Goal: Transaction & Acquisition: Purchase product/service

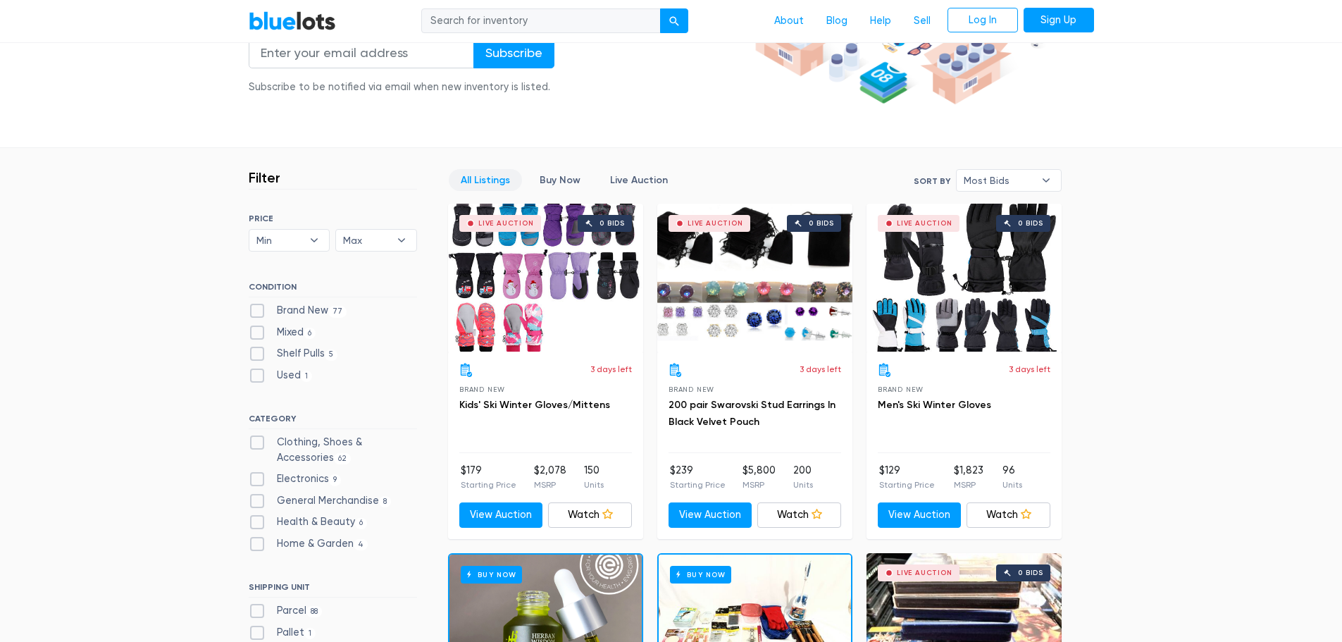
scroll to position [352, 0]
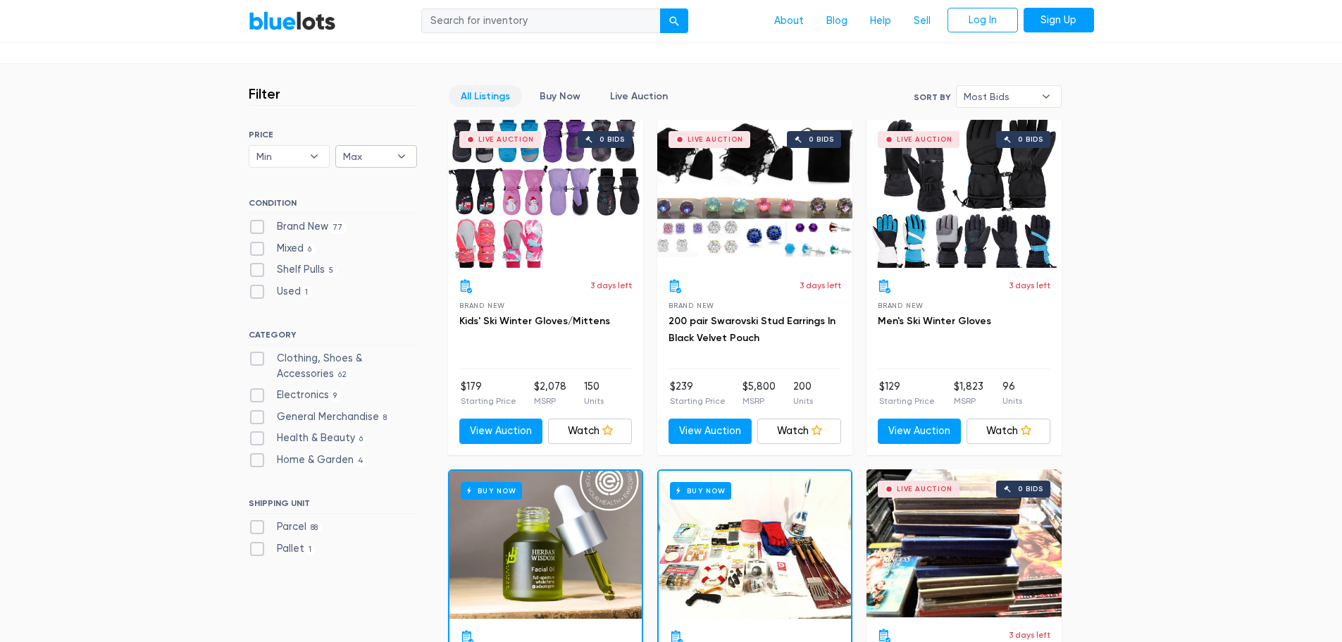
click at [351, 156] on span "Max" at bounding box center [366, 156] width 47 height 21
click at [359, 204] on li "$100" at bounding box center [395, 207] width 110 height 23
select select "10000"
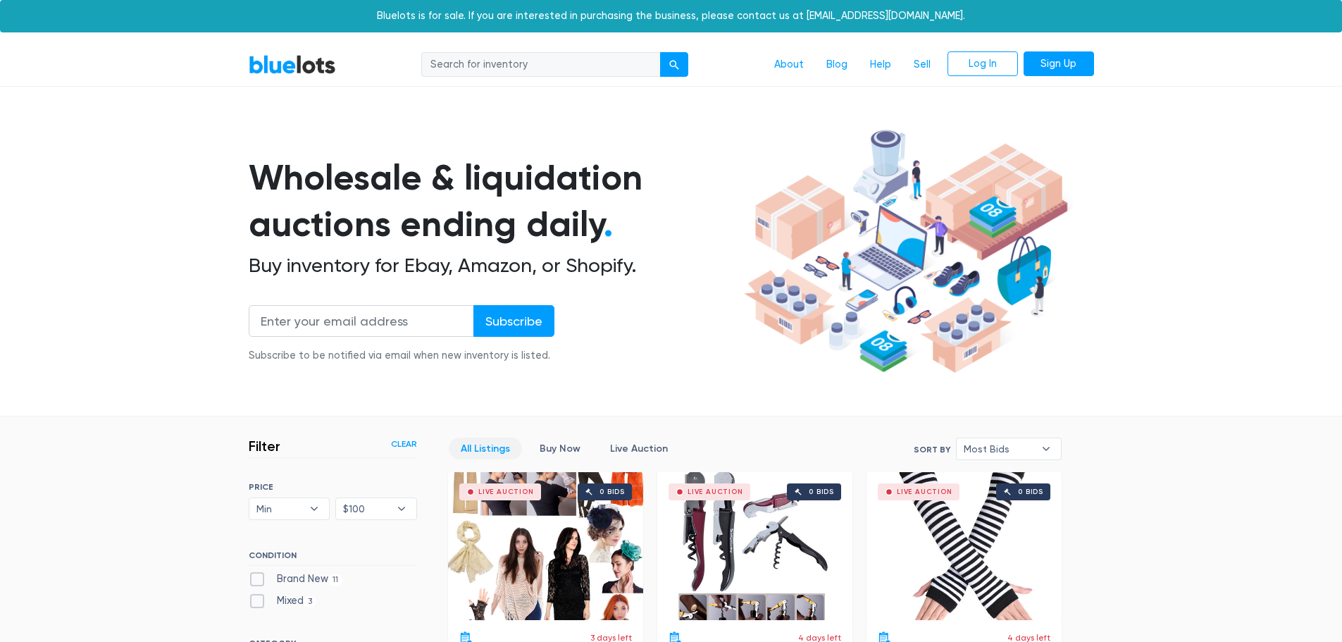
scroll to position [379, 0]
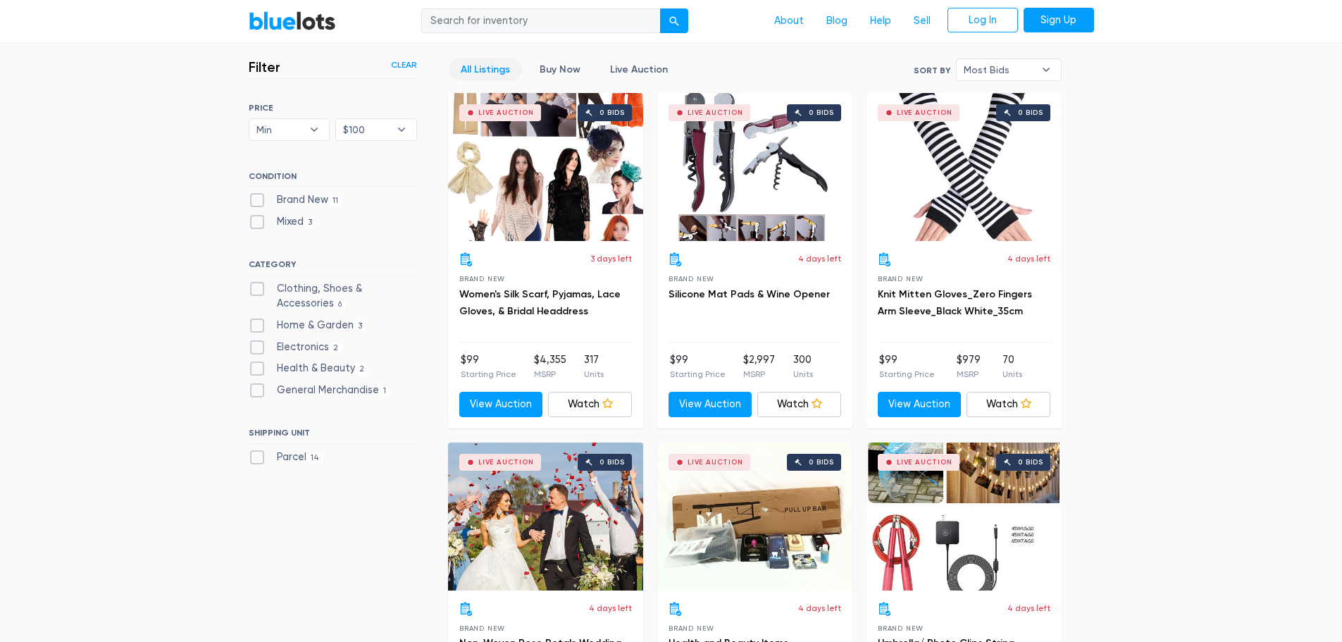
click at [258, 457] on label "Parcel 14" at bounding box center [286, 458] width 75 height 16
click at [258, 457] on input "Parcel 14" at bounding box center [253, 454] width 9 height 9
checkbox input "true"
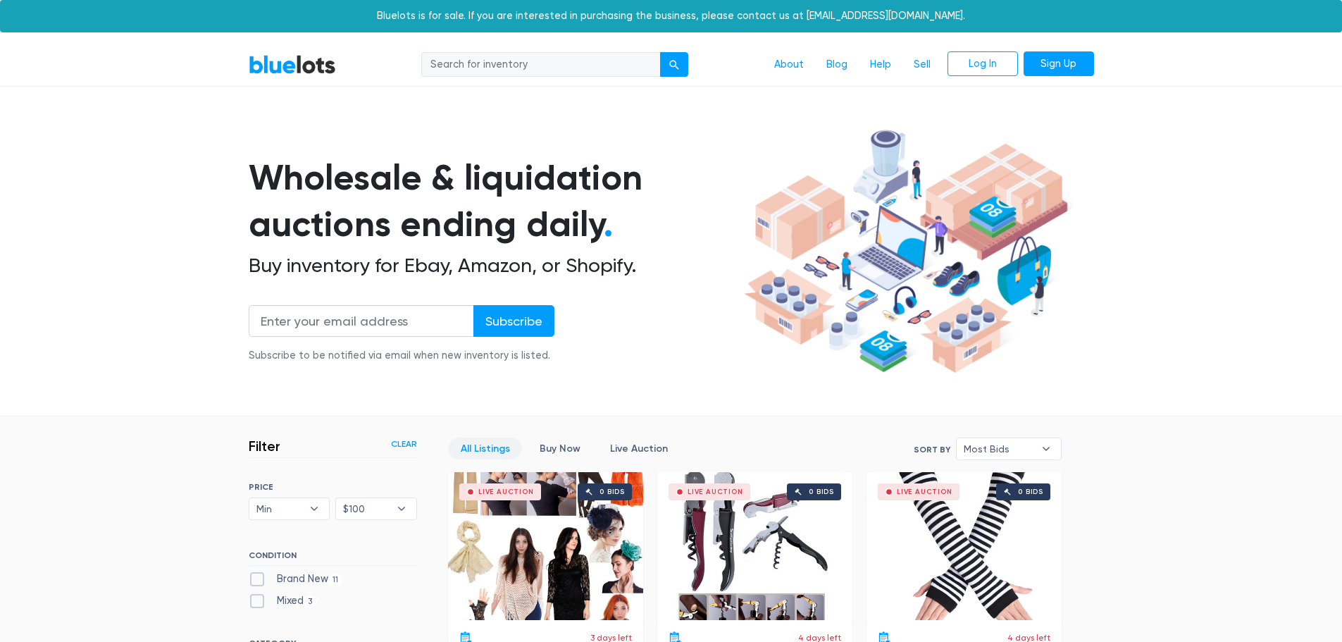
scroll to position [379, 0]
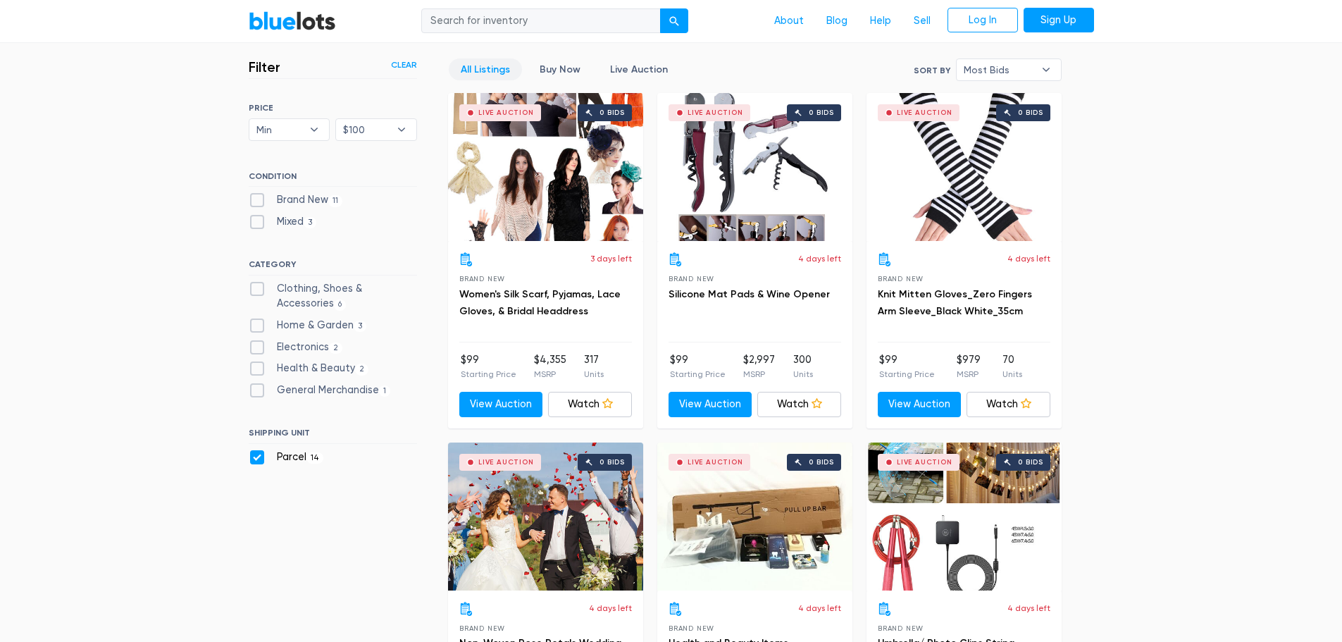
click at [259, 457] on label "Parcel 14" at bounding box center [286, 458] width 75 height 16
click at [258, 457] on input "Parcel 14" at bounding box center [253, 454] width 9 height 9
checkbox input "false"
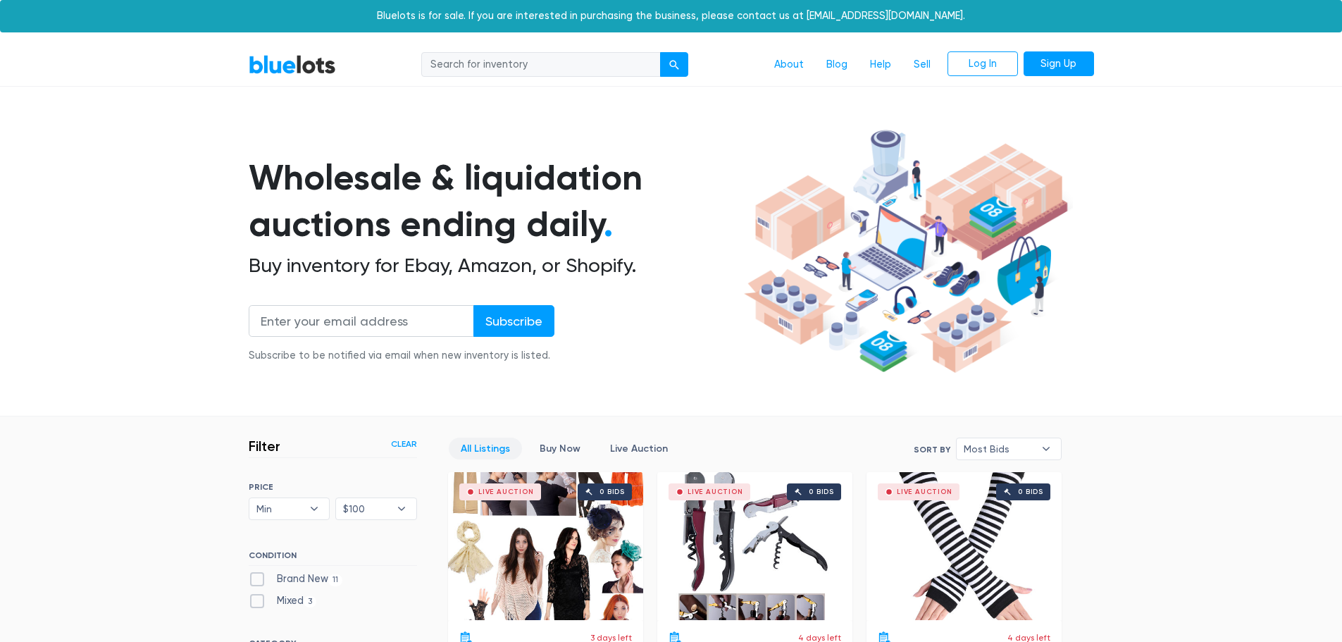
scroll to position [379, 0]
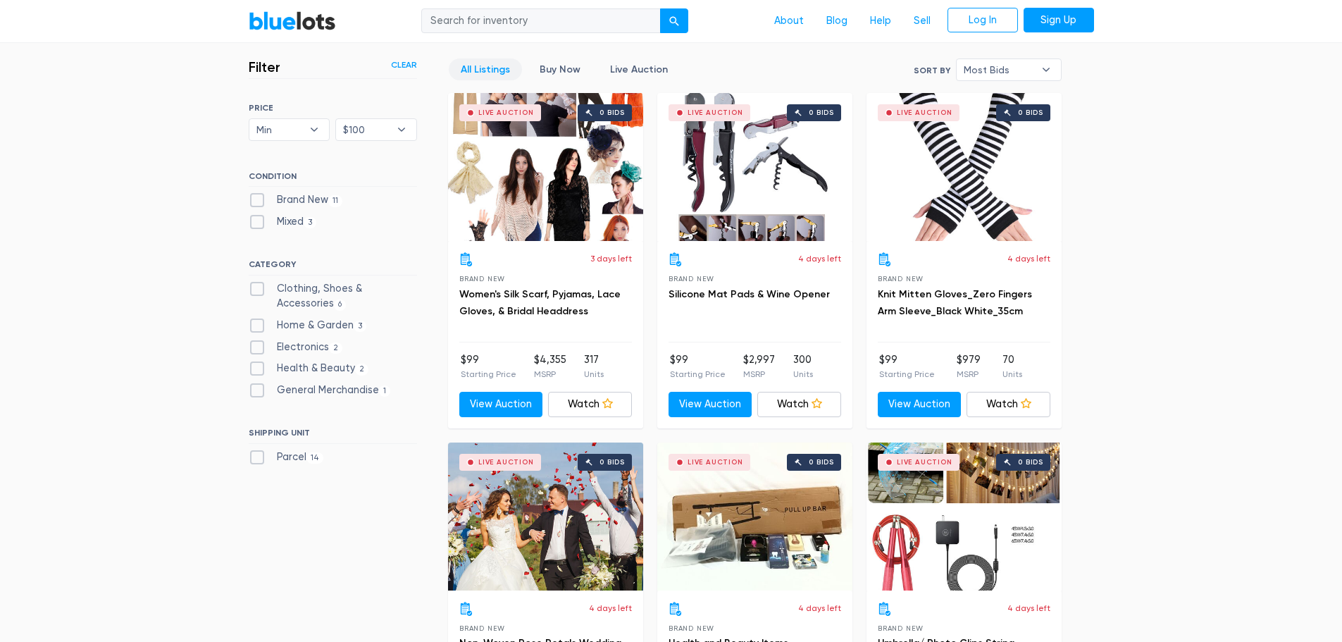
click at [255, 285] on label "Clothing, Shoes & Accessories 6" at bounding box center [333, 296] width 168 height 30
click at [255, 285] on Accessories"] "Clothing, Shoes & Accessories 6" at bounding box center [253, 285] width 9 height 9
checkbox Accessories"] "true"
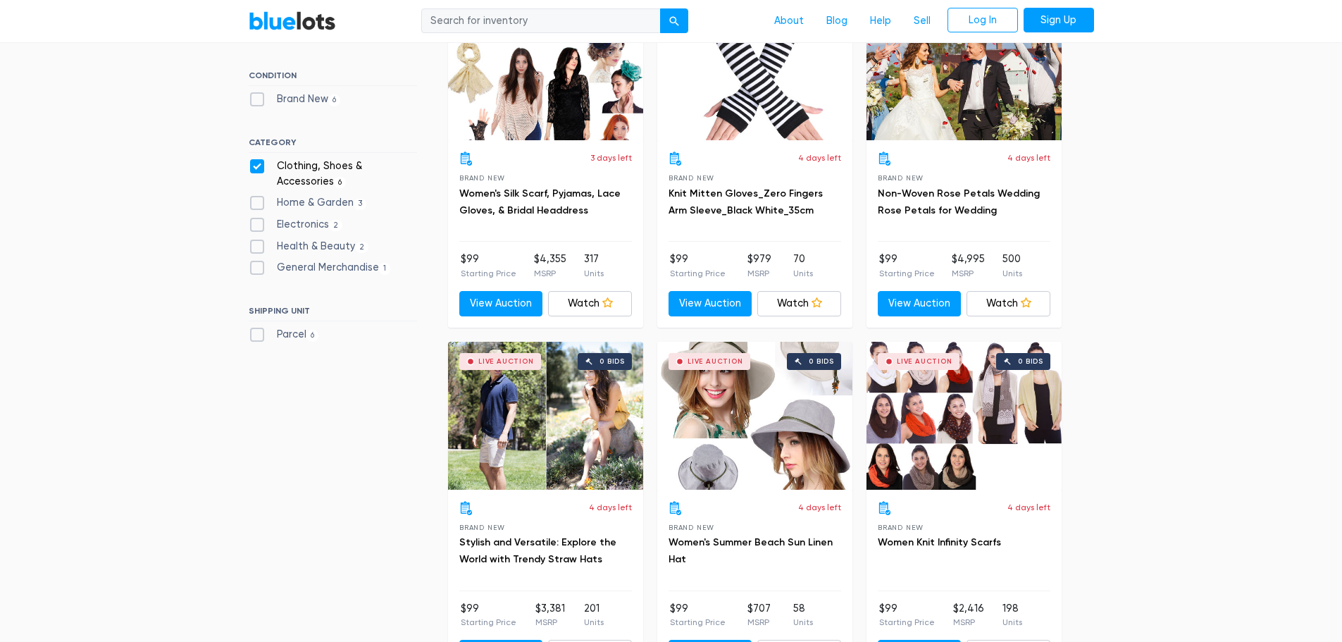
scroll to position [261, 0]
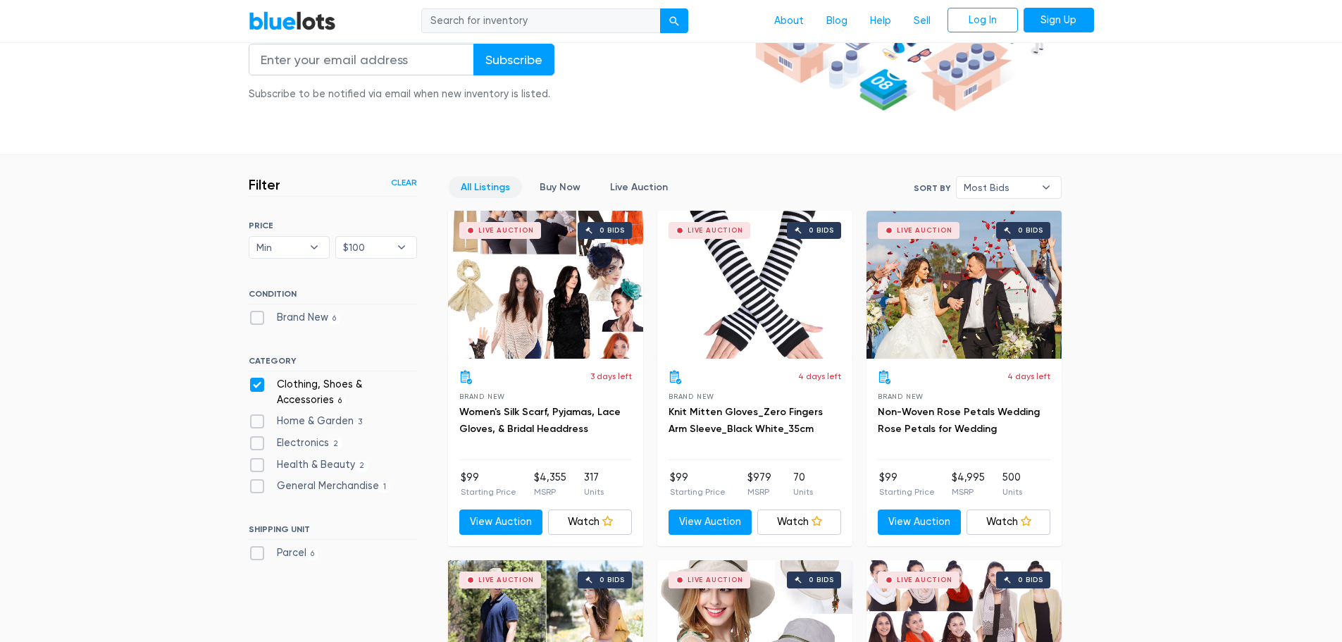
click at [252, 387] on label "Clothing, Shoes & Accessories 6" at bounding box center [333, 392] width 168 height 30
click at [252, 386] on Accessories"] "Clothing, Shoes & Accessories 6" at bounding box center [253, 381] width 9 height 9
checkbox Accessories"] "false"
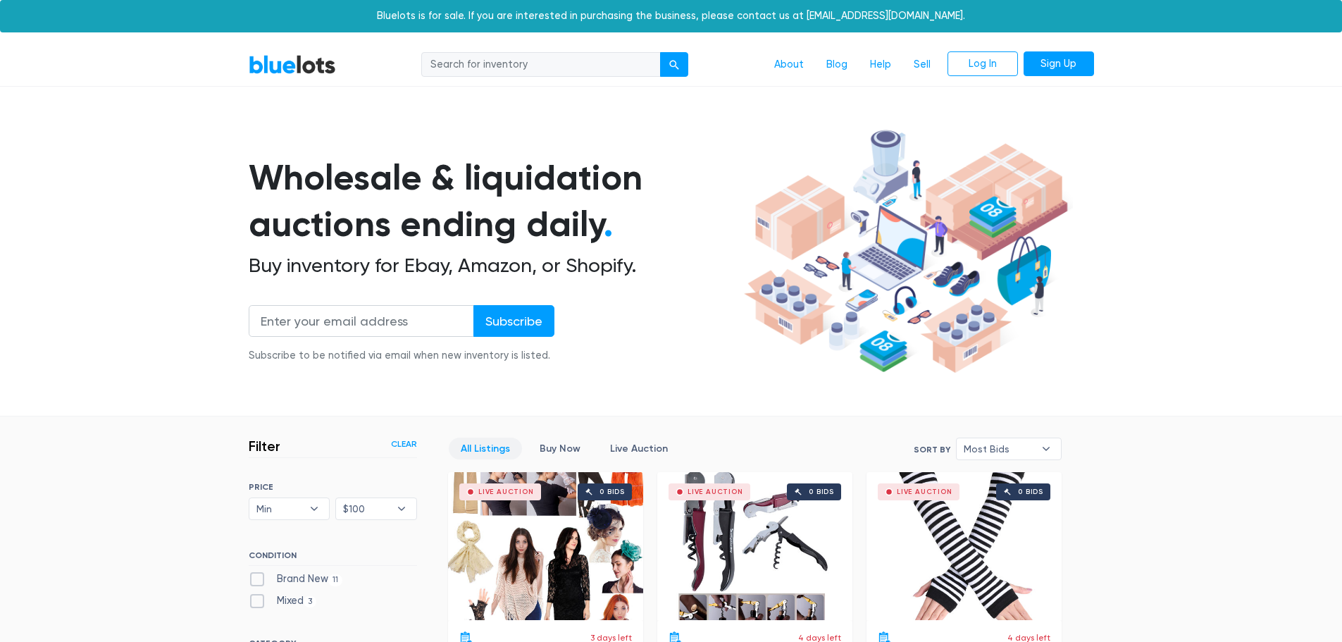
scroll to position [379, 0]
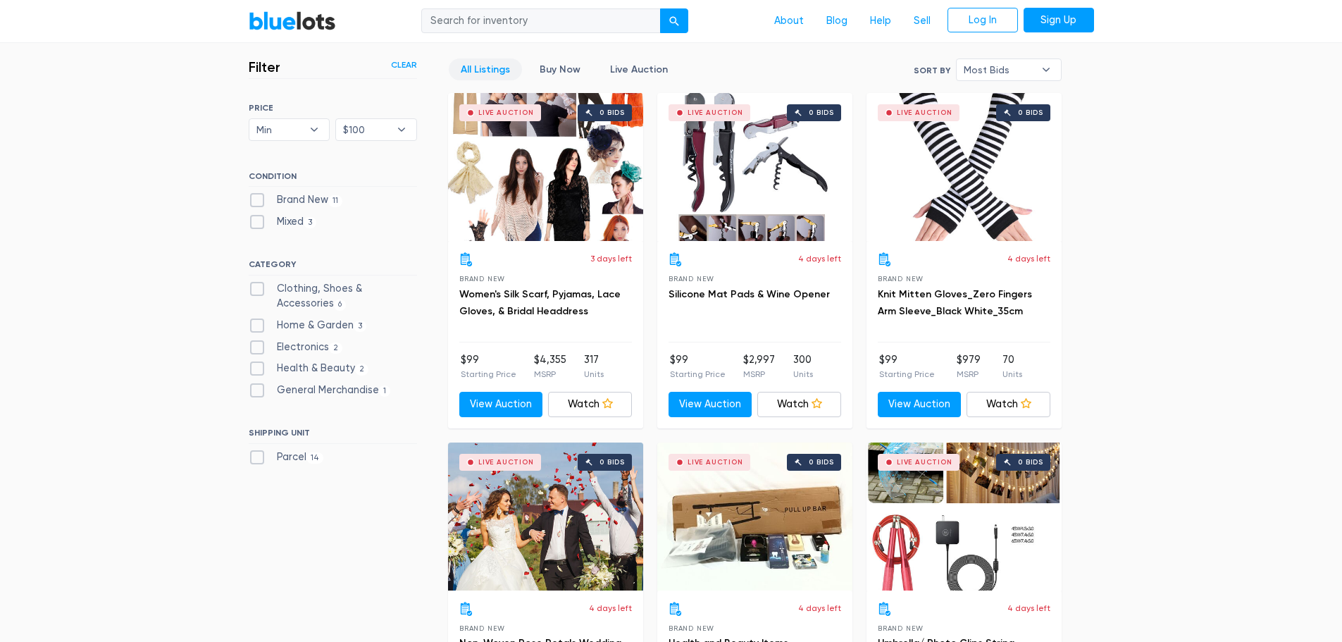
click at [259, 349] on label "Electronics 2" at bounding box center [296, 348] width 94 height 16
click at [258, 349] on input "Electronics 2" at bounding box center [253, 344] width 9 height 9
checkbox input "true"
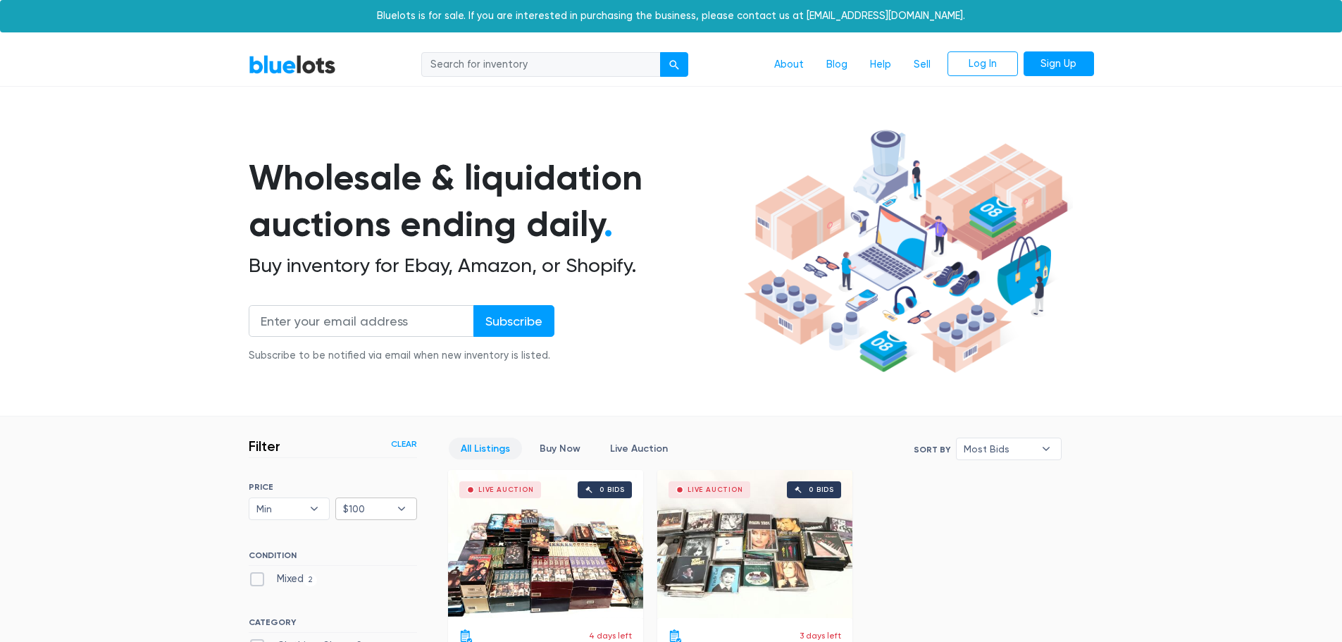
click at [368, 508] on span "$100" at bounding box center [366, 508] width 47 height 21
click at [366, 344] on li "$200" at bounding box center [395, 346] width 110 height 23
select select "20000"
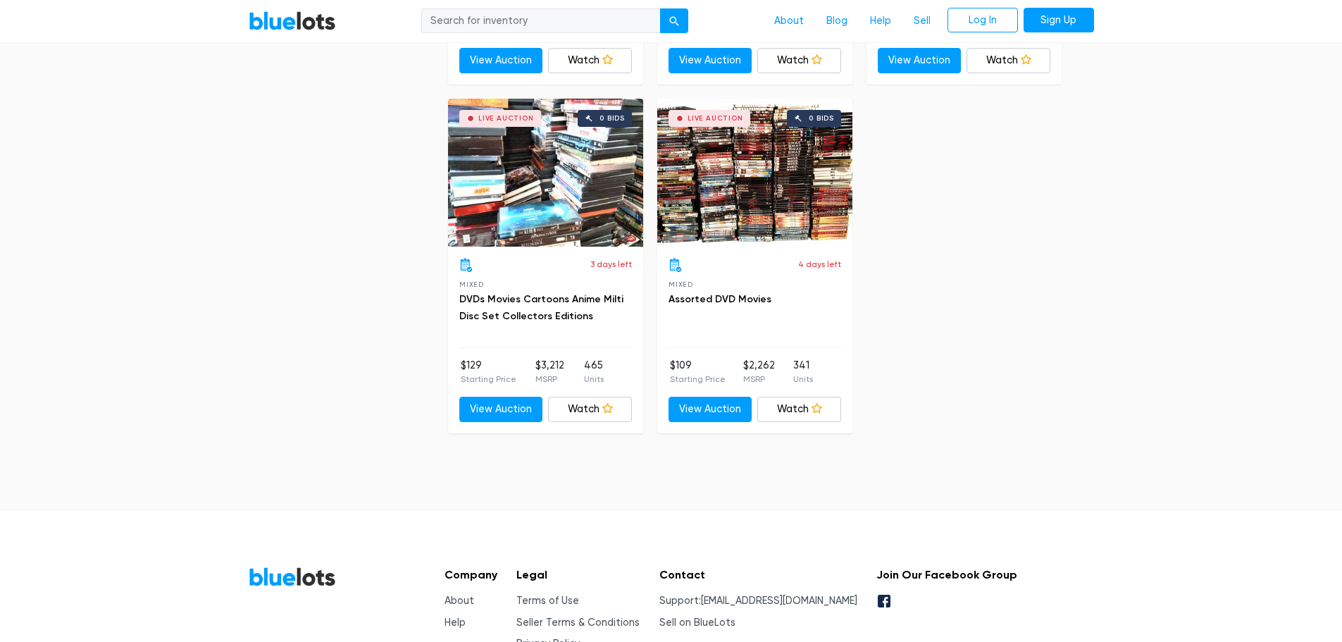
scroll to position [1084, 0]
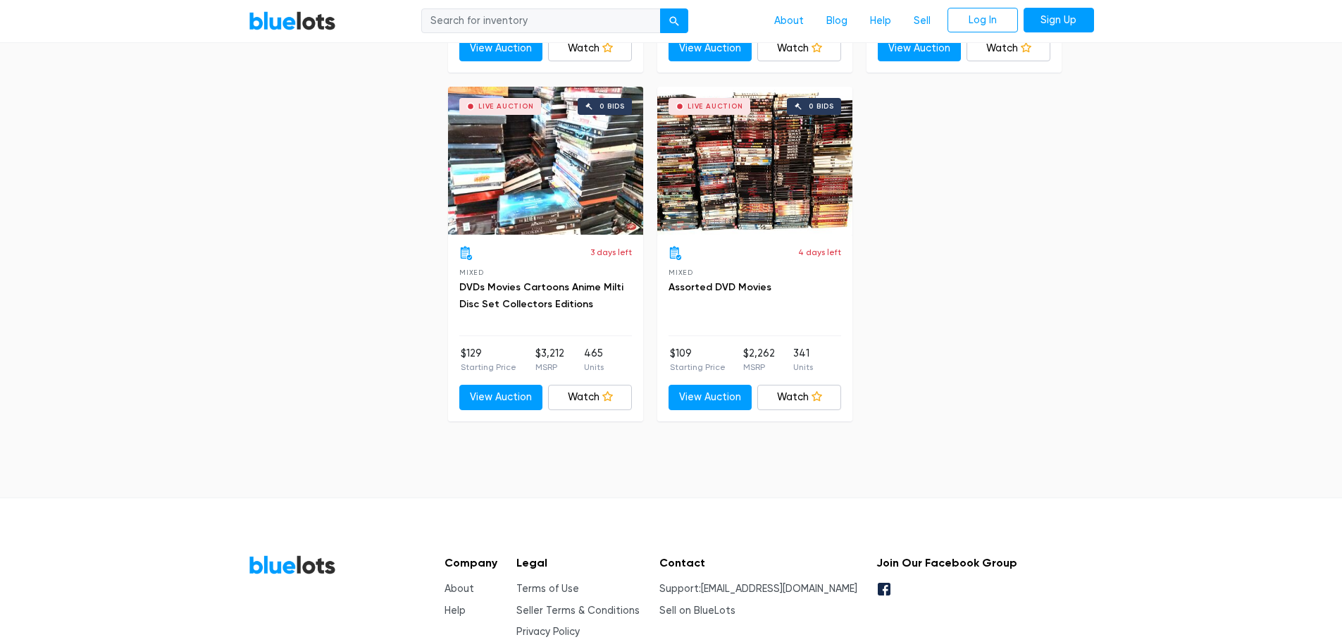
click at [767, 197] on div "Live Auction 0 bids" at bounding box center [754, 161] width 195 height 148
